Goal: Answer question/provide support

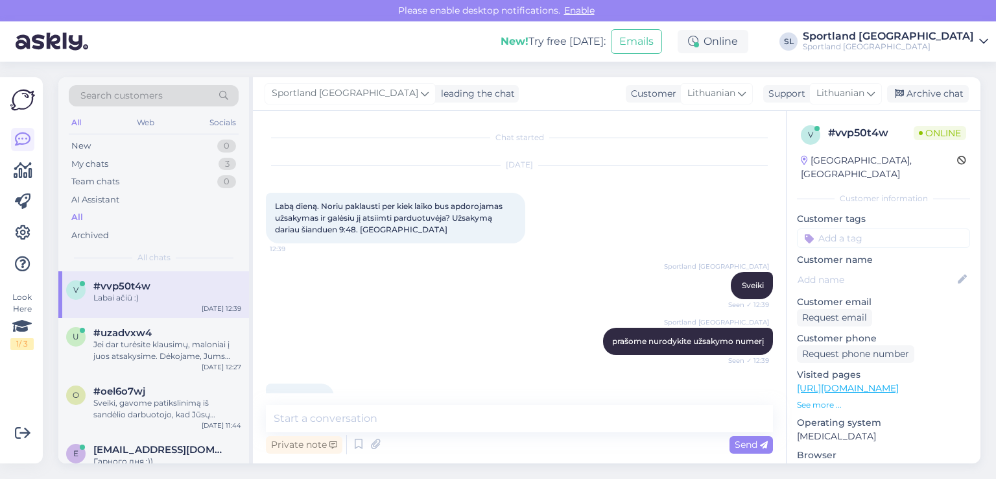
scroll to position [167, 0]
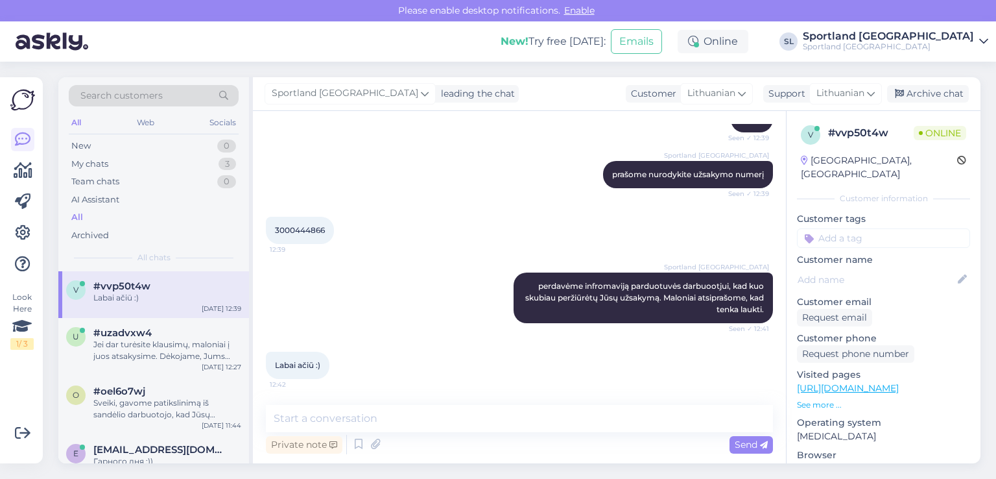
click at [295, 233] on span "3000444866" at bounding box center [300, 230] width 50 height 10
copy div "3000444866 12:39"
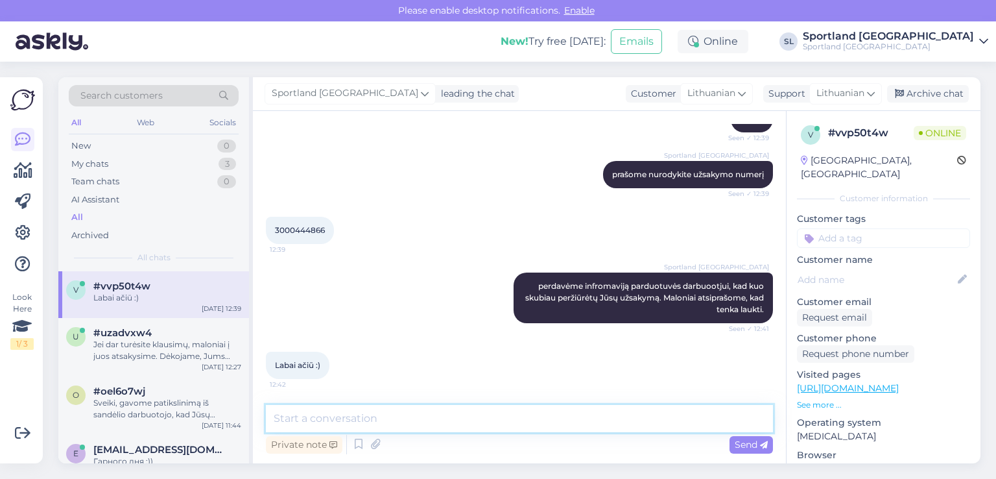
click at [449, 416] on textarea at bounding box center [519, 418] width 507 height 27
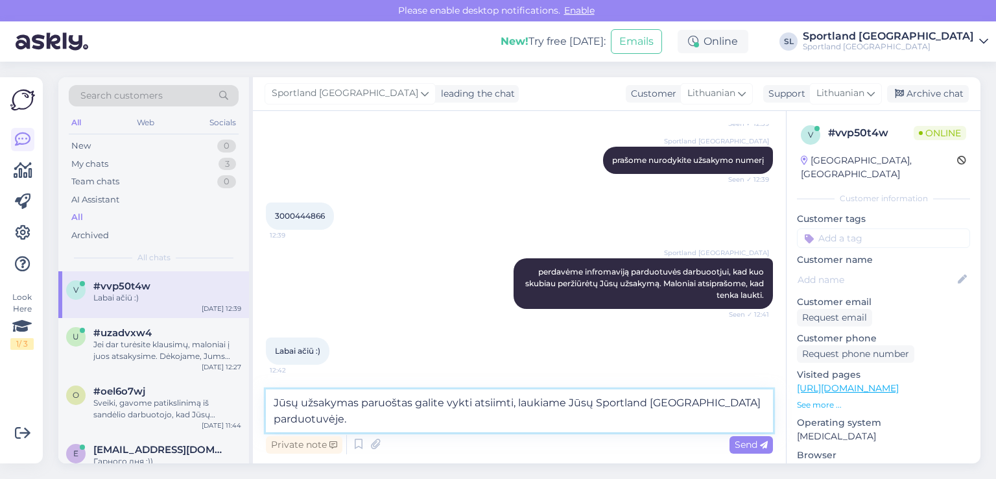
scroll to position [182, 0]
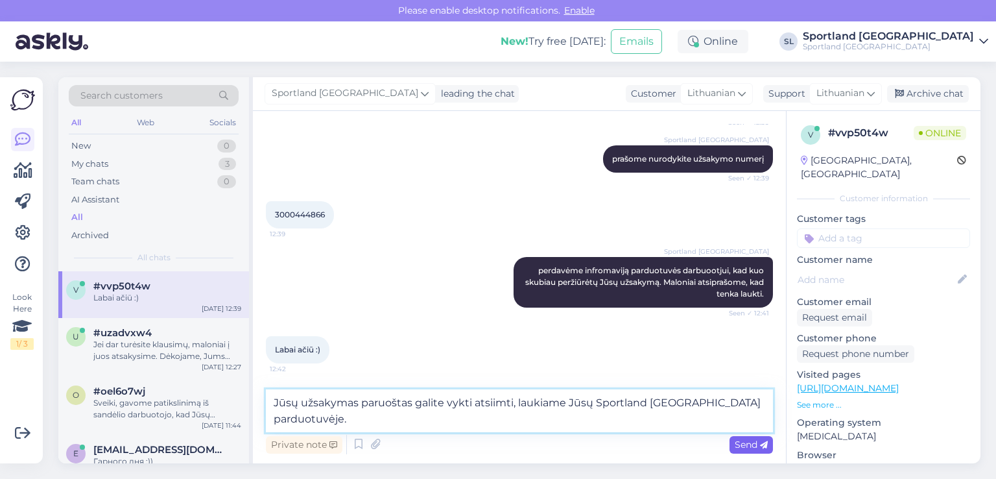
type textarea "Jūsų užsakymas paruoštas galite vykti atsiimti, laukiame Jūsų Sportland [GEOGRA…"
click at [749, 447] on span "Send" at bounding box center [751, 444] width 33 height 12
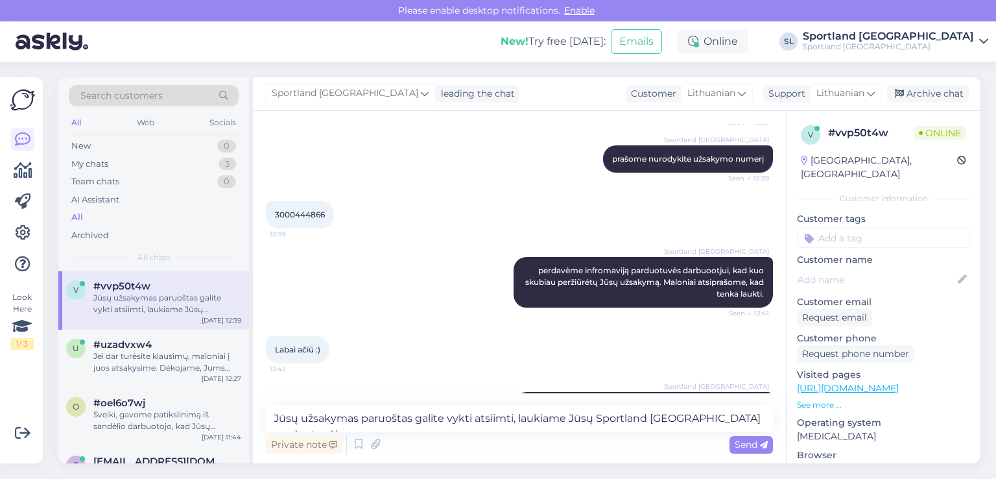
scroll to position [234, 0]
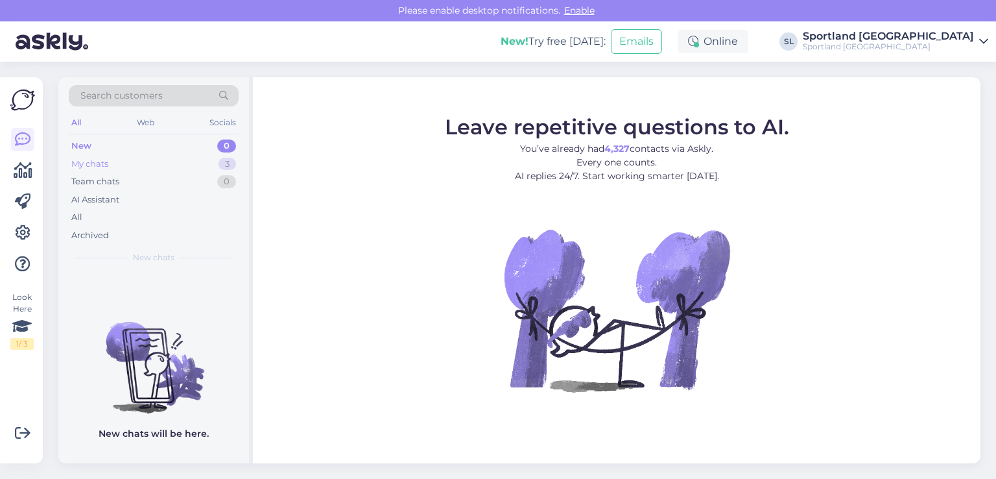
click at [122, 167] on div "My chats 3" at bounding box center [154, 164] width 170 height 18
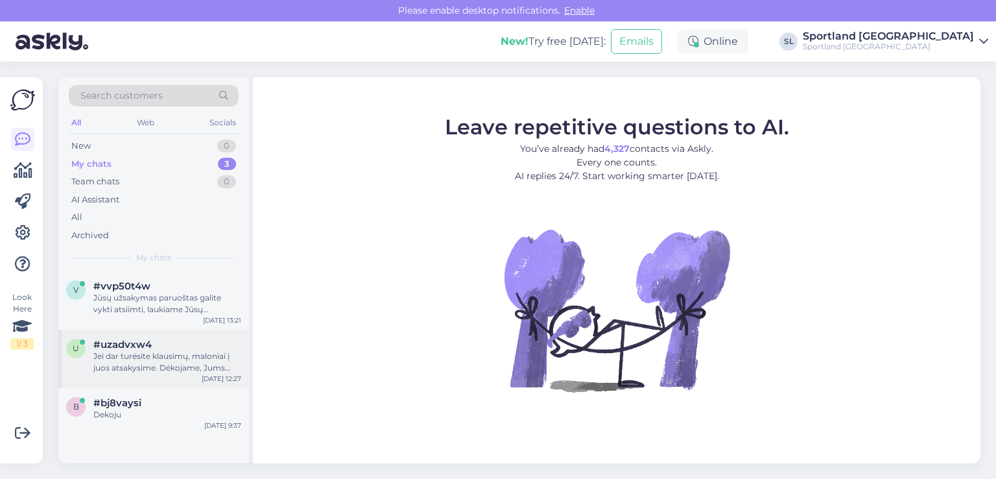
click at [163, 372] on div "Jei dar turėsite klausimų, maloniai į juos atsakysime. Dėkojame, Jums taip pat …" at bounding box center [167, 361] width 148 height 23
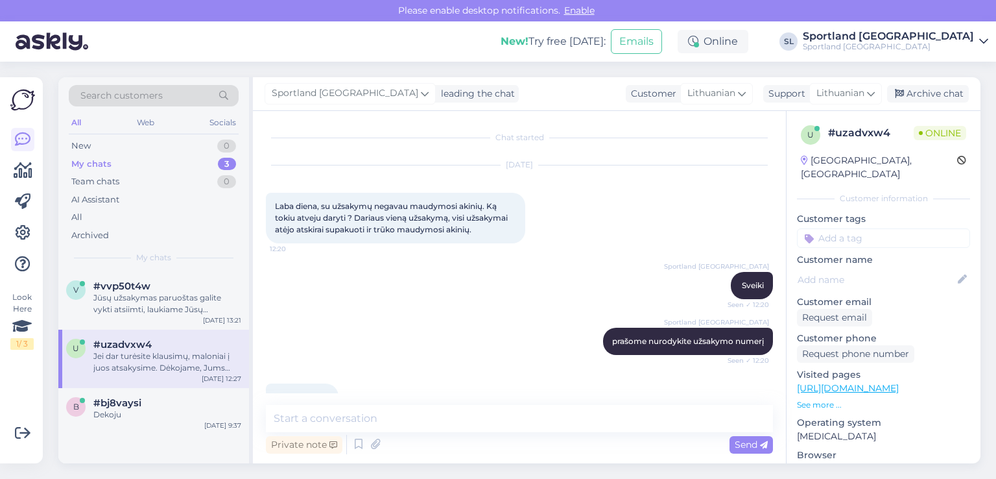
scroll to position [525, 0]
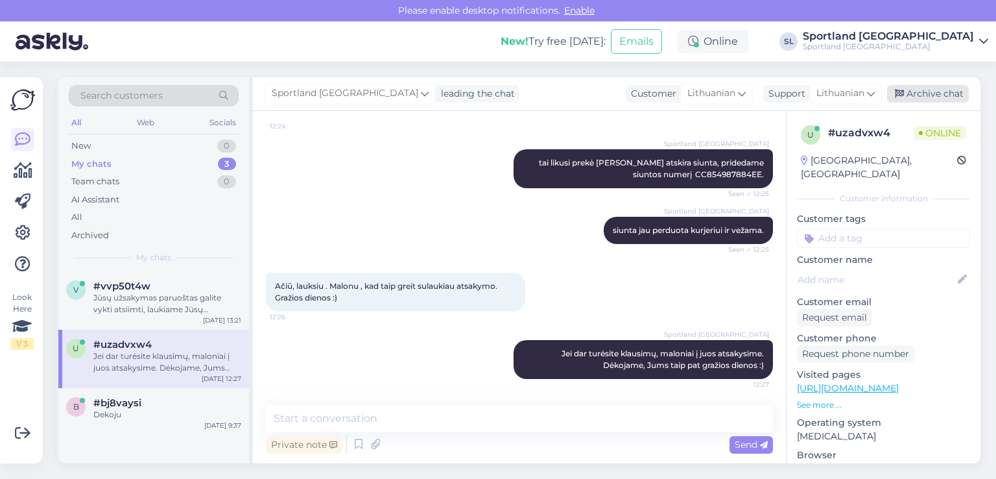
click at [919, 97] on div "Archive chat" at bounding box center [928, 94] width 82 height 18
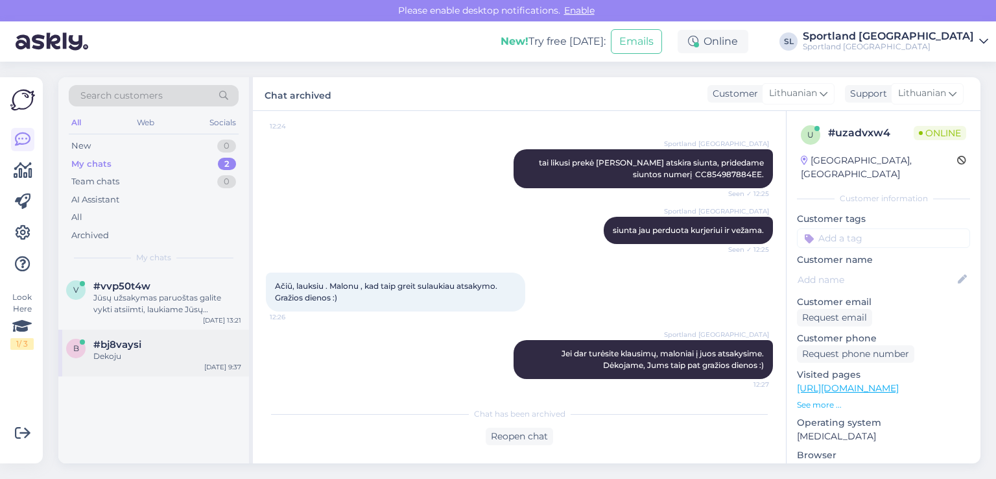
click at [153, 348] on div "#bj8vaysi" at bounding box center [167, 344] width 148 height 12
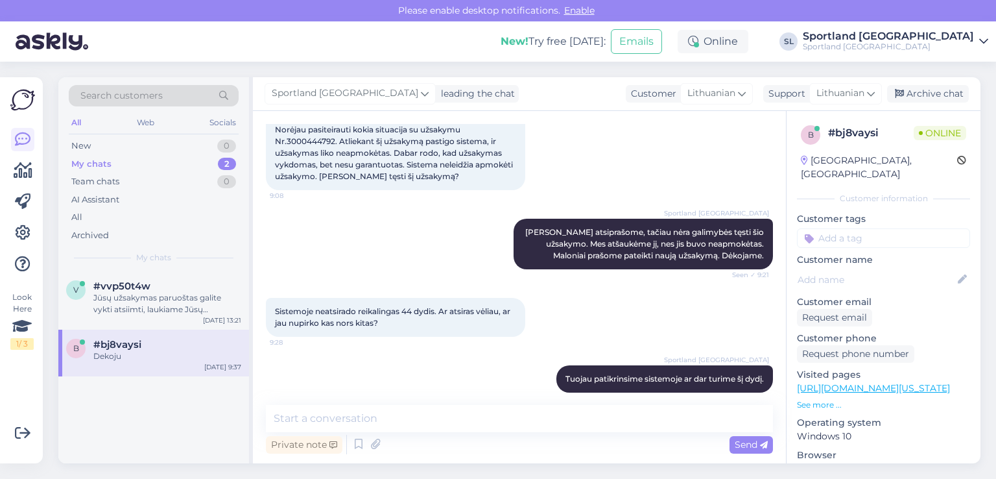
scroll to position [348, 0]
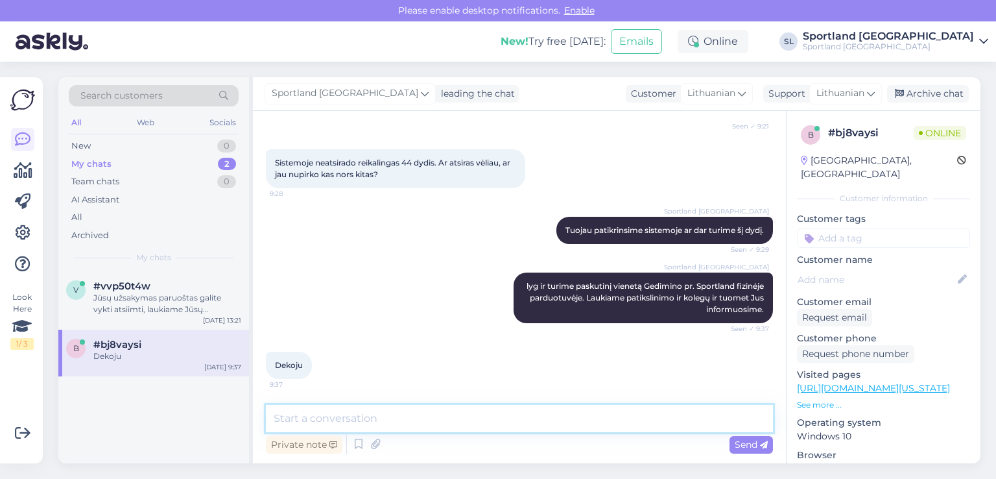
click at [489, 413] on textarea at bounding box center [519, 418] width 507 height 27
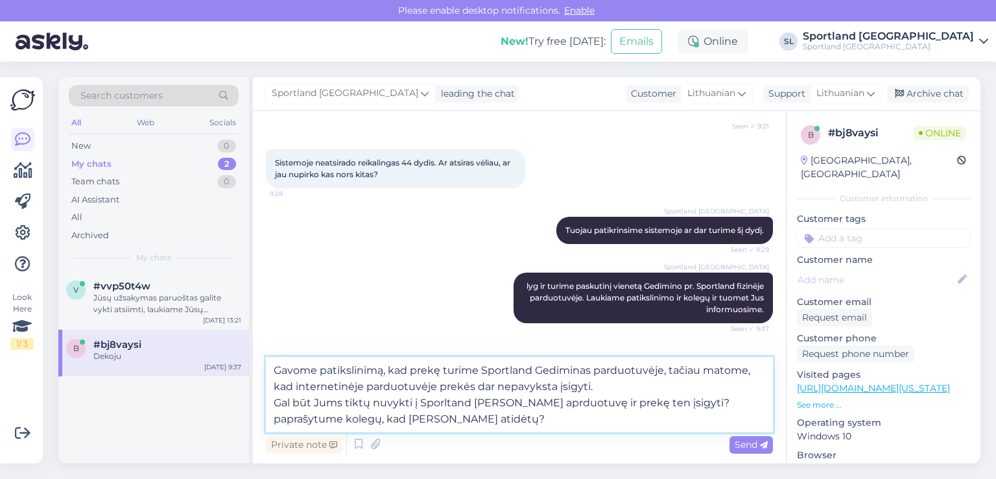
type textarea "Gavome patikslinimą, kad prekę turime Sportland Gediminas parduotuvėje, tačiau …"
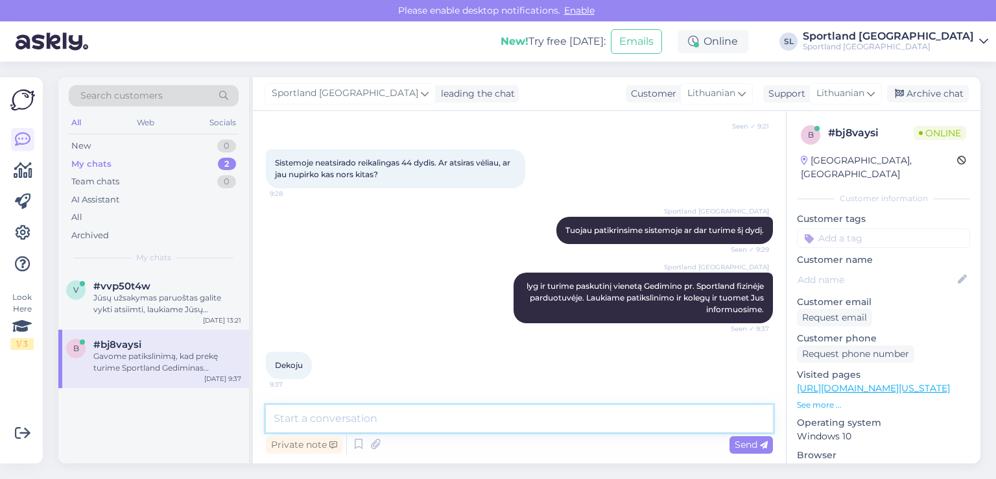
scroll to position [462, 0]
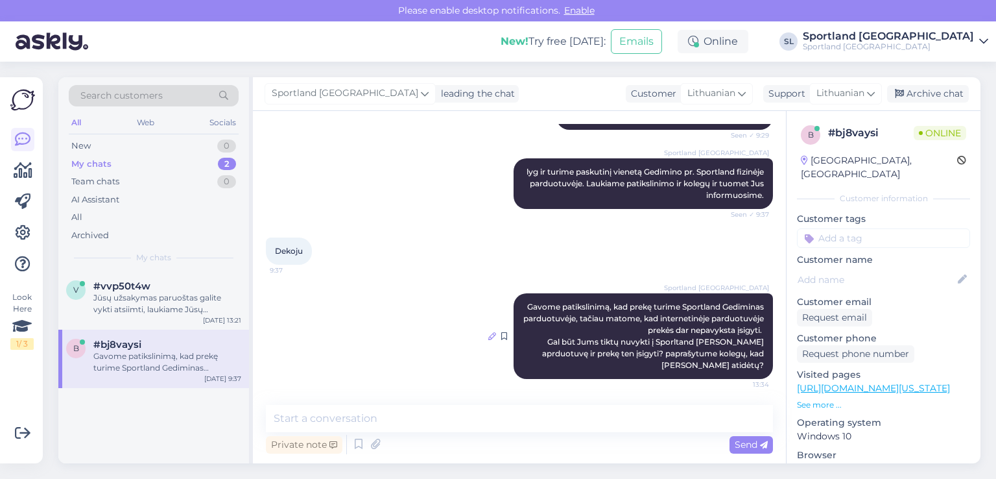
click at [488, 334] on icon at bounding box center [492, 336] width 8 height 8
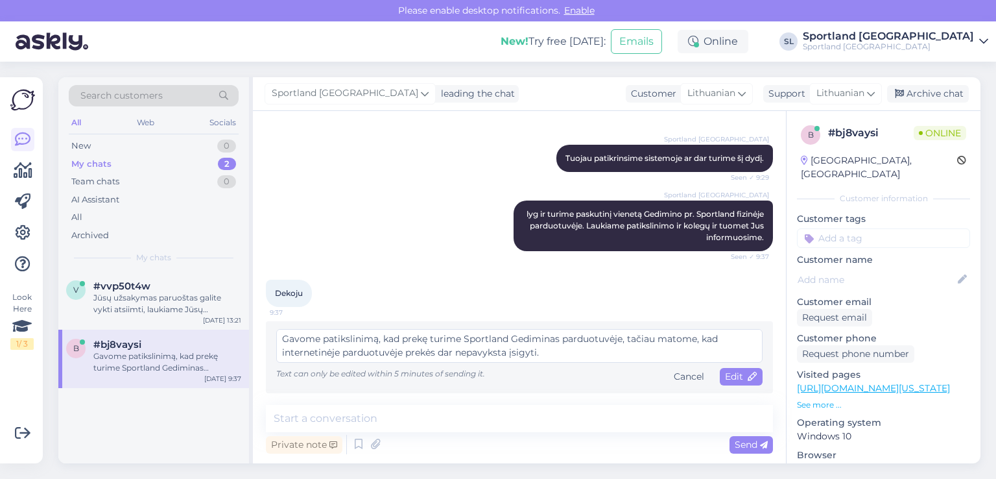
scroll to position [27, 0]
type textarea "Gavome patikslinimą, kad prekę turime Sportland Gediminas parduotuvėje, tačiau …"
click at [733, 375] on span "Edit" at bounding box center [741, 376] width 32 height 12
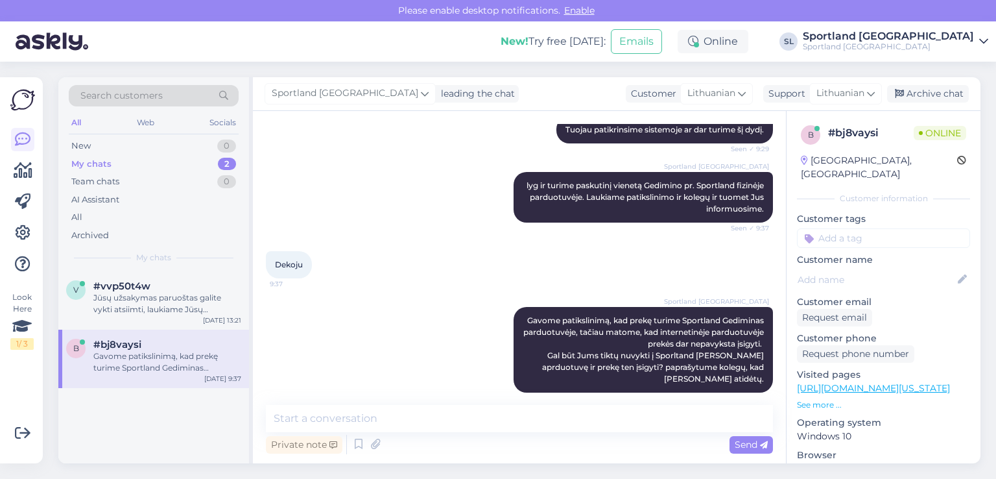
scroll to position [462, 0]
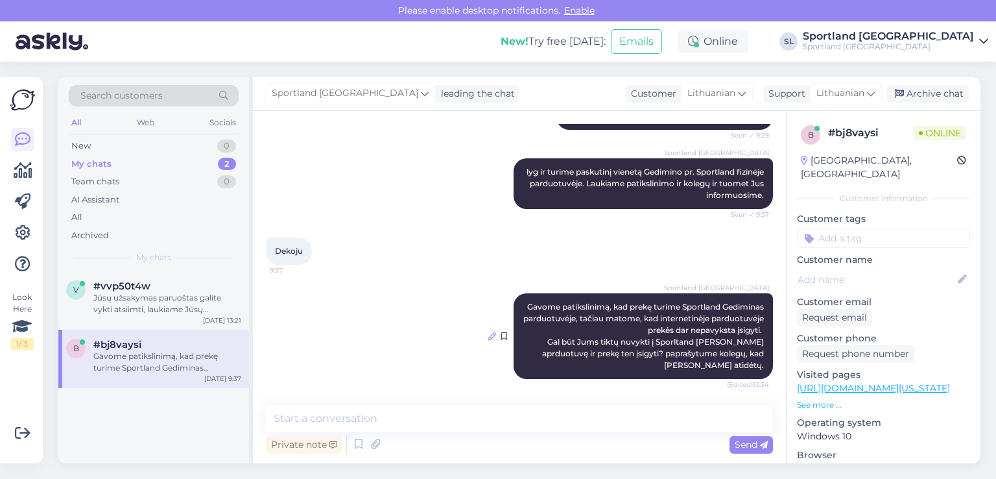
click at [488, 334] on icon at bounding box center [492, 336] width 8 height 8
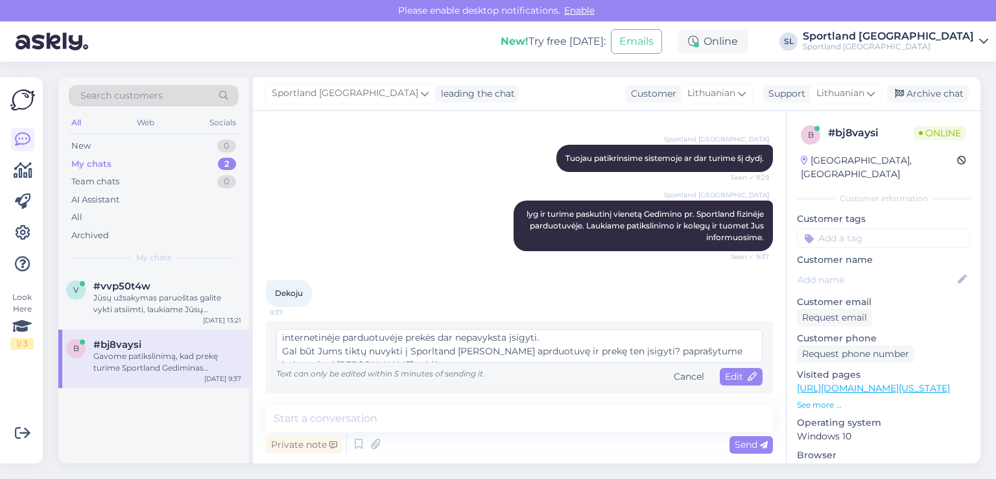
scroll to position [27, 0]
click at [512, 342] on textarea "Gavome patikslinimą, kad prekę turime Sportland Gediminas parduotuvėje, tačiau …" at bounding box center [519, 346] width 486 height 34
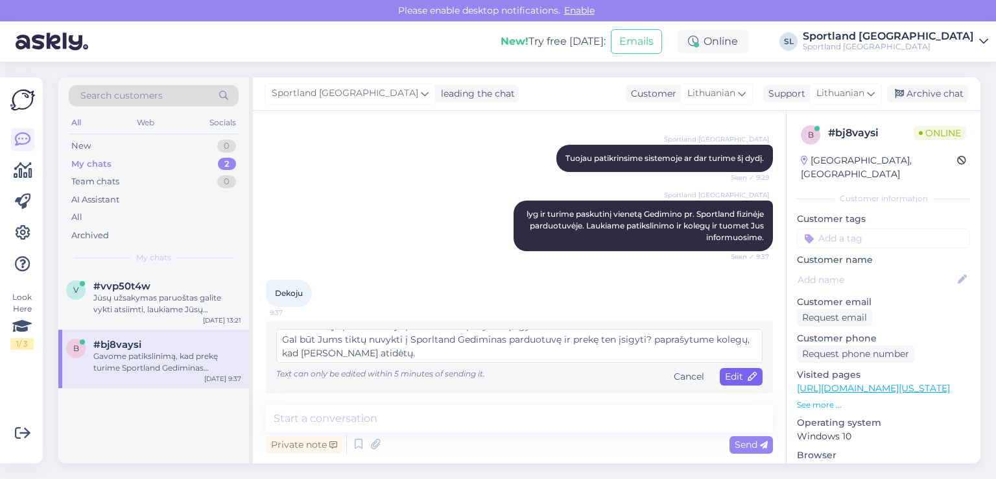
type textarea "Gavome patikslinimą, kad prekę turime Sportland Gediminas parduotuvėje, tačiau …"
click at [735, 373] on span "Edit" at bounding box center [741, 376] width 32 height 12
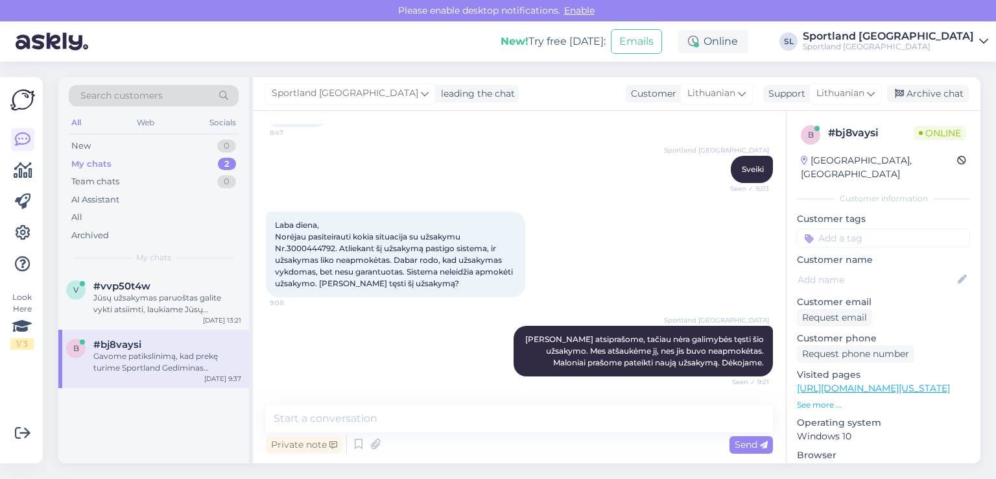
scroll to position [73, 0]
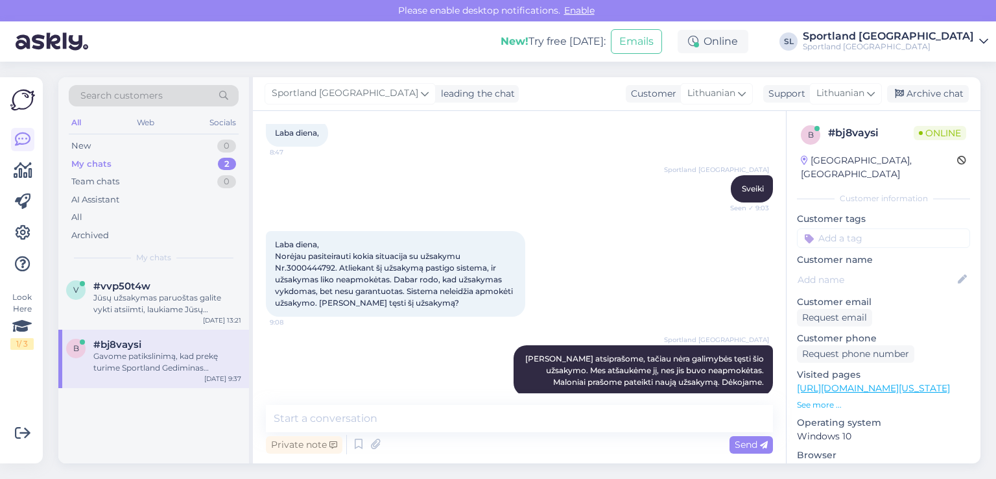
click at [303, 266] on span "Laba diena, Norėjau pasiteirauti kokia situacija su užsakymu Nr.3000444792. Atl…" at bounding box center [395, 273] width 240 height 68
copy span "3000444792"
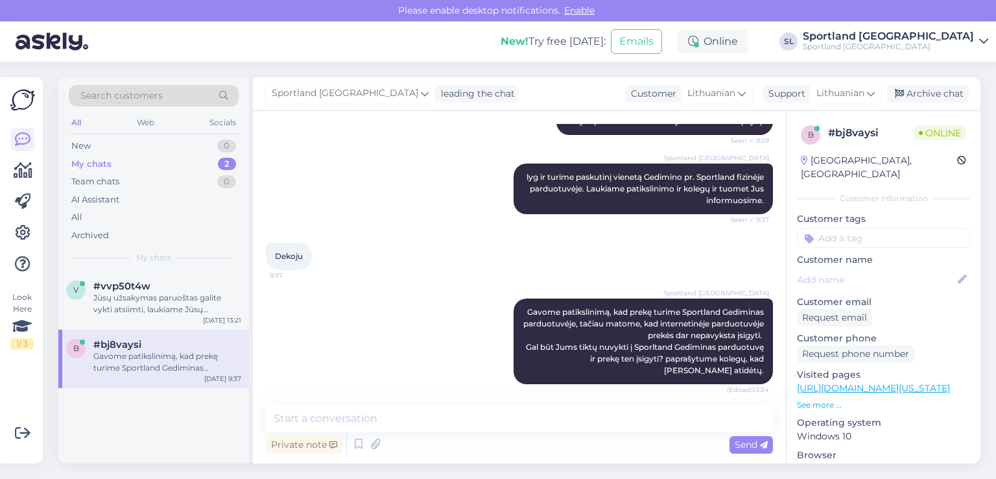
scroll to position [462, 0]
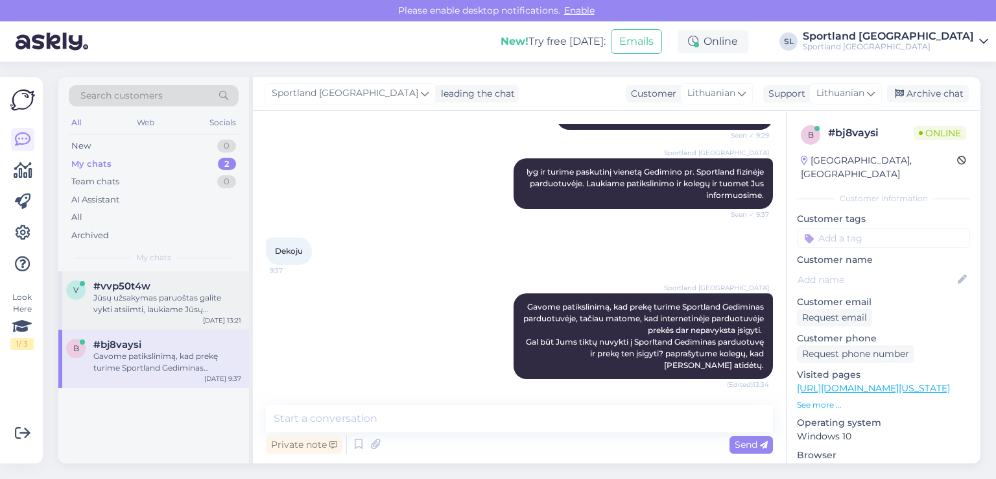
click at [218, 303] on div "Jūsų užsakymas paruoštas galite vykti atsiimti, laukiame Jūsų Sportland [GEOGRA…" at bounding box center [167, 303] width 148 height 23
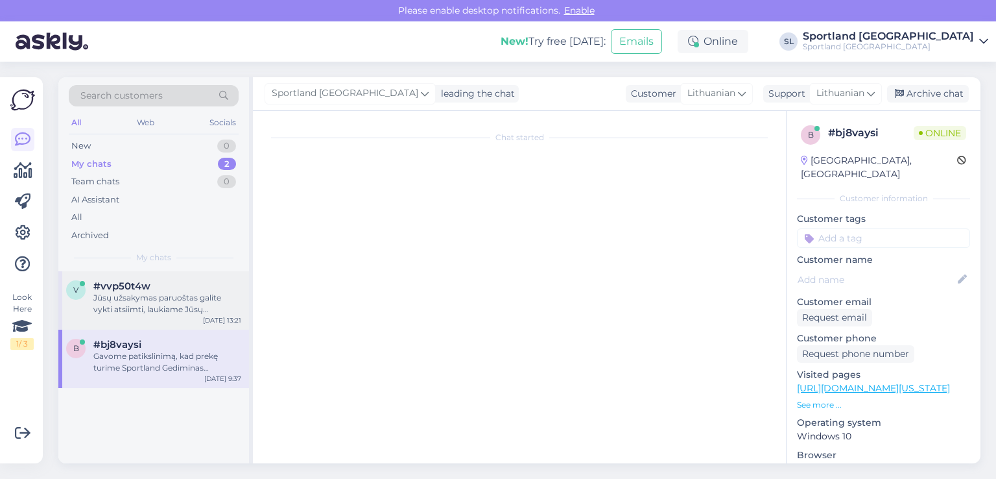
scroll to position [234, 0]
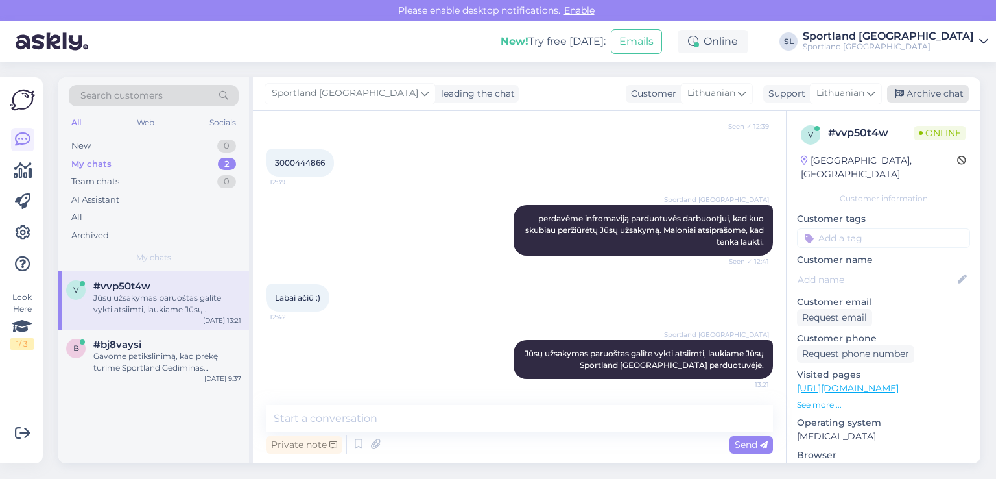
click at [933, 90] on div "Archive chat" at bounding box center [928, 94] width 82 height 18
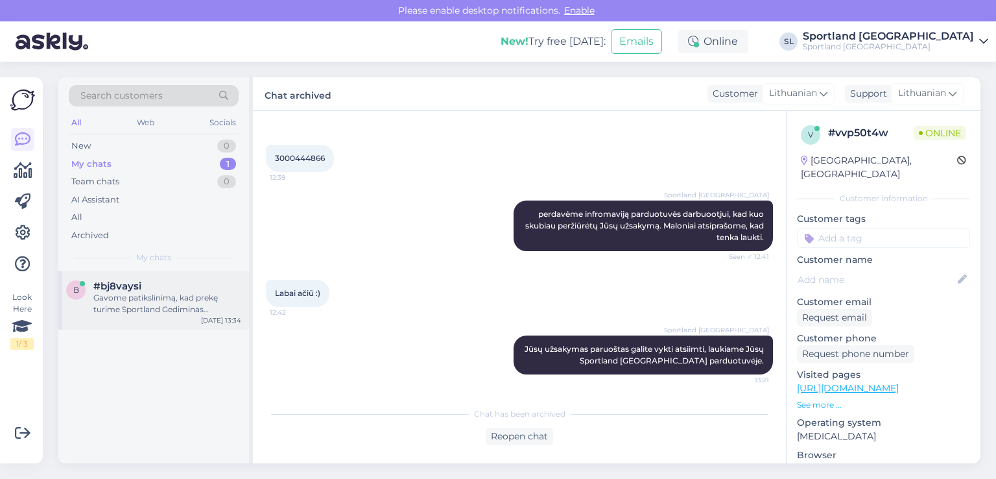
click at [180, 298] on div "Gavome patikslinimą, kad prekę turime Sportland Gediminas parduotuvėje, tačiau …" at bounding box center [167, 303] width 148 height 23
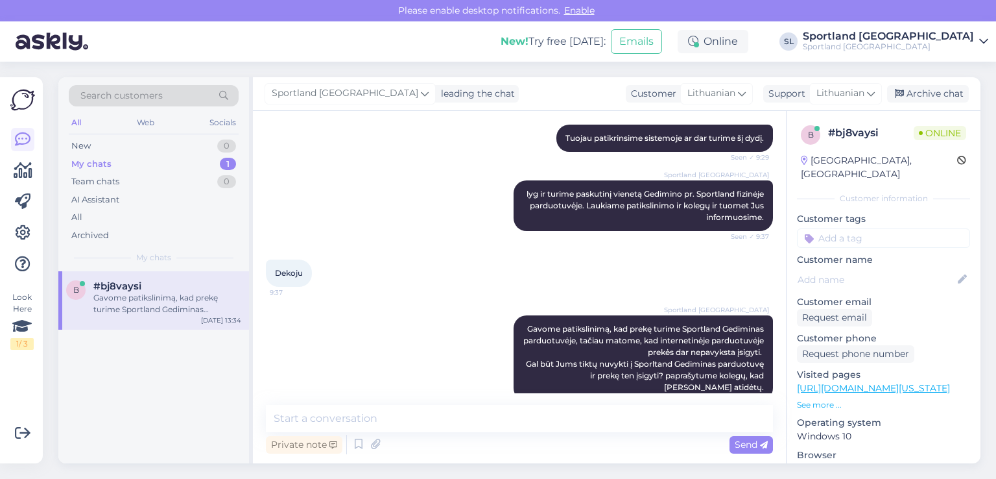
scroll to position [462, 0]
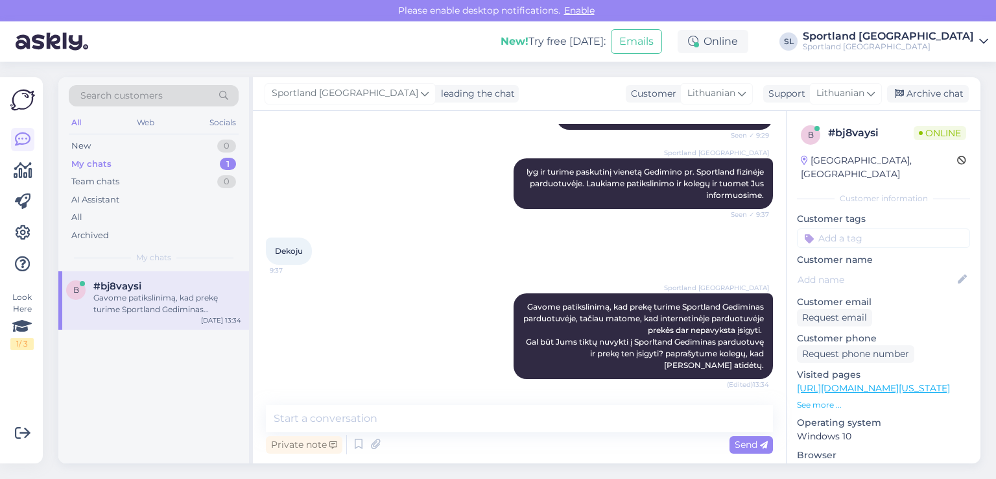
click at [194, 370] on div "b #bj8vaysi Gavome patikslinimą, kad prekę turime Sportland Gediminas parduotuv…" at bounding box center [153, 367] width 191 height 192
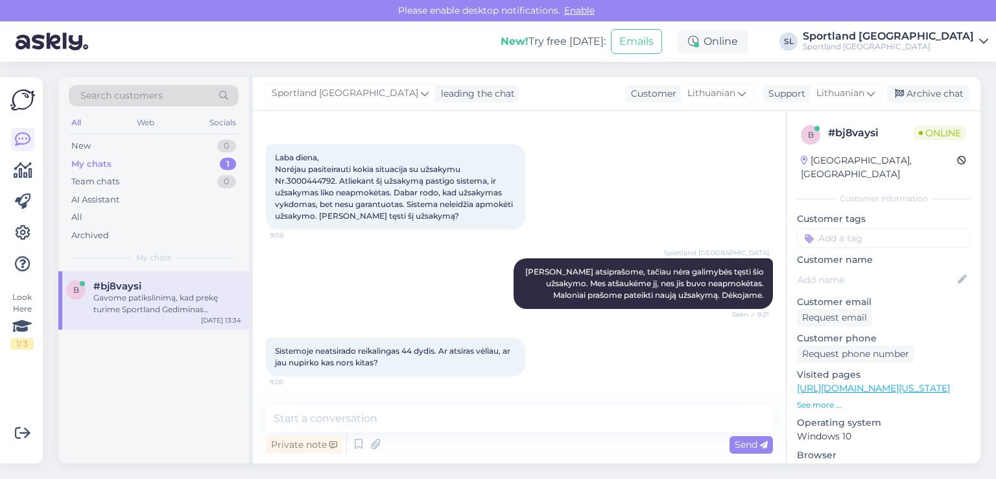
scroll to position [138, 0]
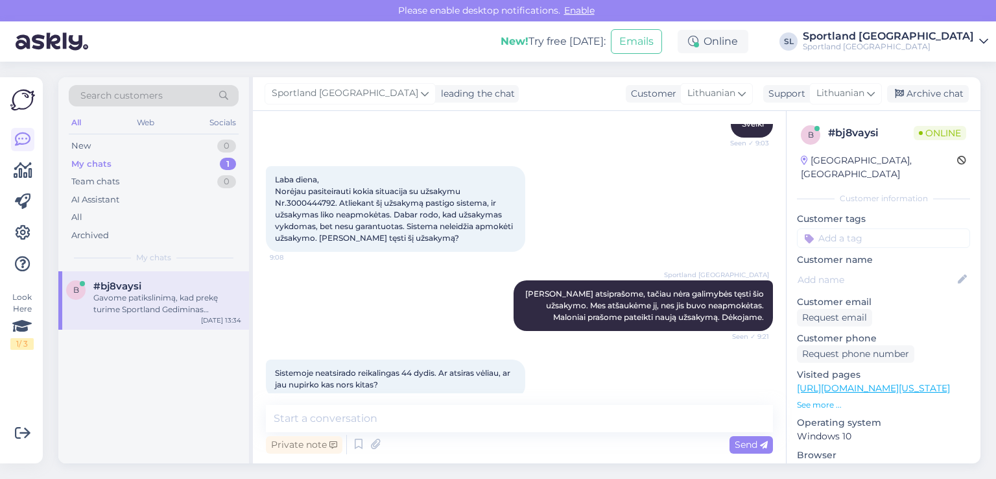
click at [299, 196] on div "Laba diena, Norėjau pasiteirauti kokia situacija su užsakymu Nr.3000444792. Atl…" at bounding box center [395, 209] width 259 height 86
click at [299, 200] on span "Laba diena, Norėjau pasiteirauti kokia situacija su užsakymu Nr.3000444792. Atl…" at bounding box center [395, 208] width 240 height 68
copy span "3000444792"
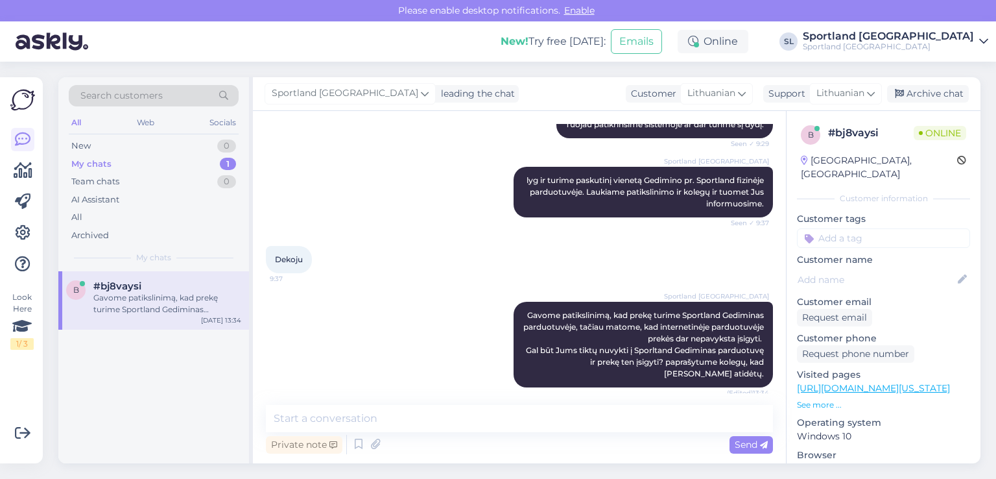
scroll to position [462, 0]
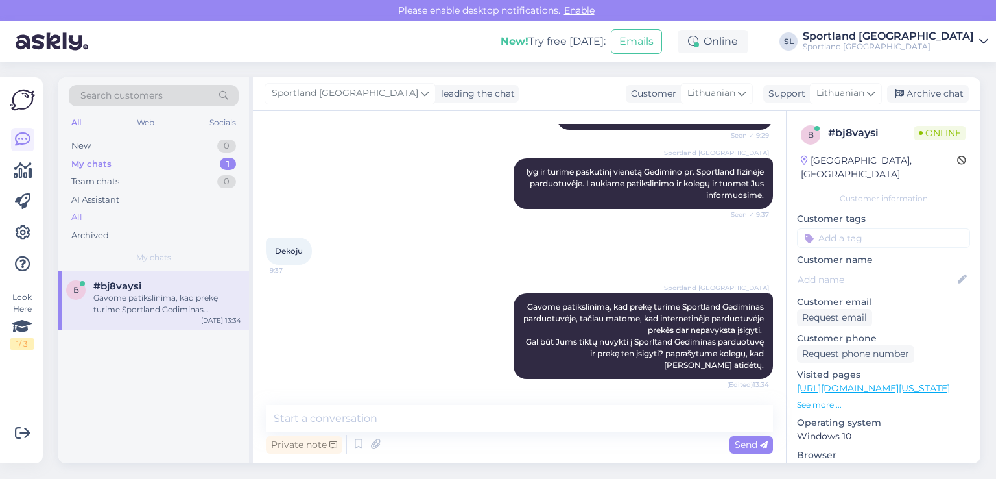
click at [128, 209] on div "All" at bounding box center [154, 217] width 170 height 18
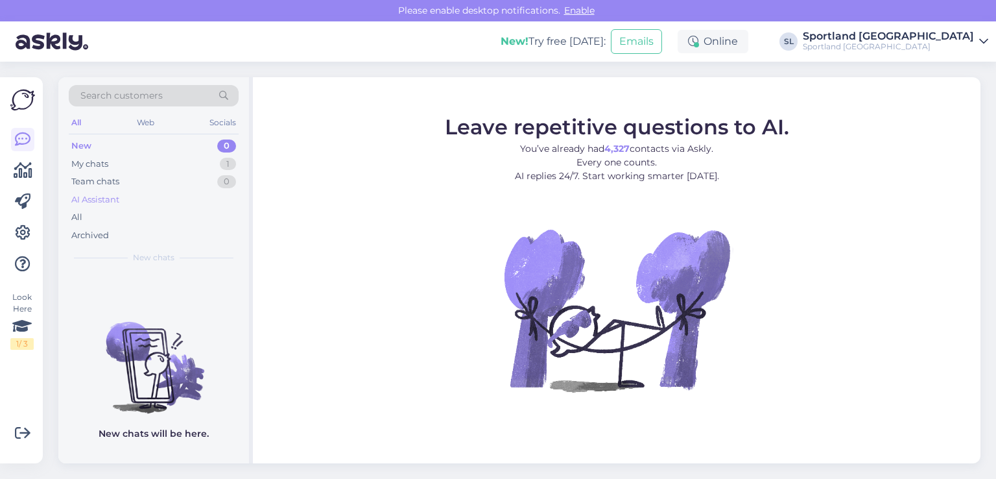
click at [99, 206] on div "AI Assistant" at bounding box center [154, 200] width 170 height 18
click at [78, 229] on div "Archived" at bounding box center [90, 235] width 38 height 13
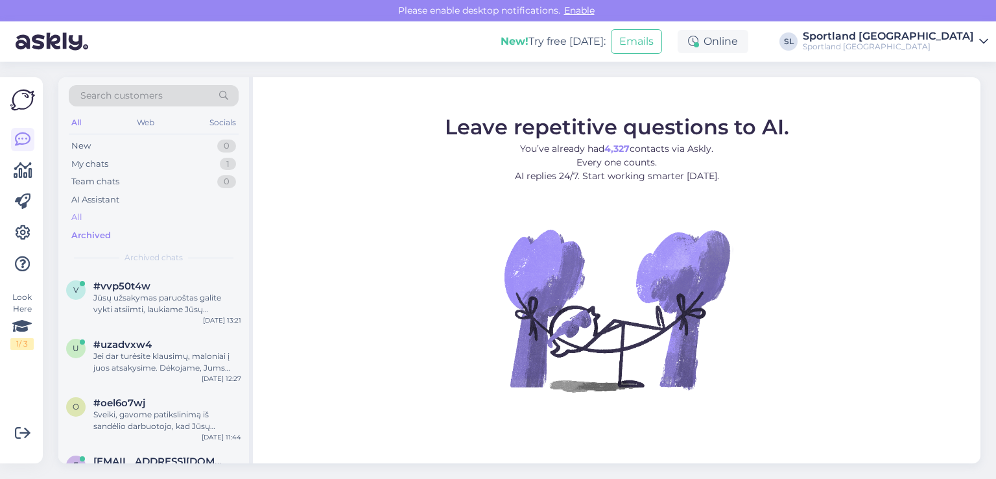
click at [78, 213] on div "All" at bounding box center [76, 217] width 11 height 13
